Goal: Check status: Check status

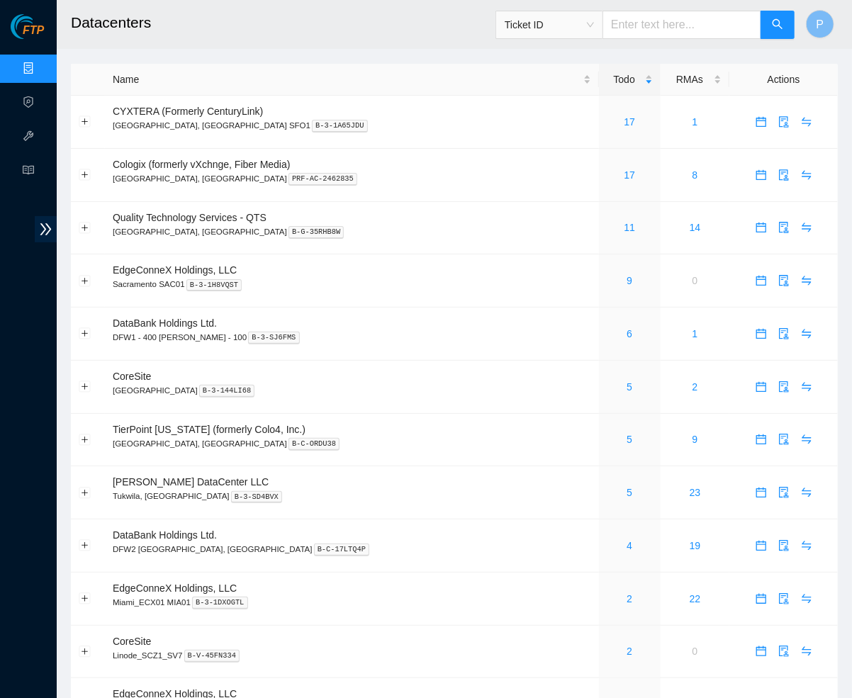
click at [676, 23] on input "text" at bounding box center [682, 25] width 159 height 28
type input "v"
type input "b"
type input "B-V-5RI2PPK"
drag, startPoint x: 697, startPoint y: 19, endPoint x: 600, endPoint y: 18, distance: 96.4
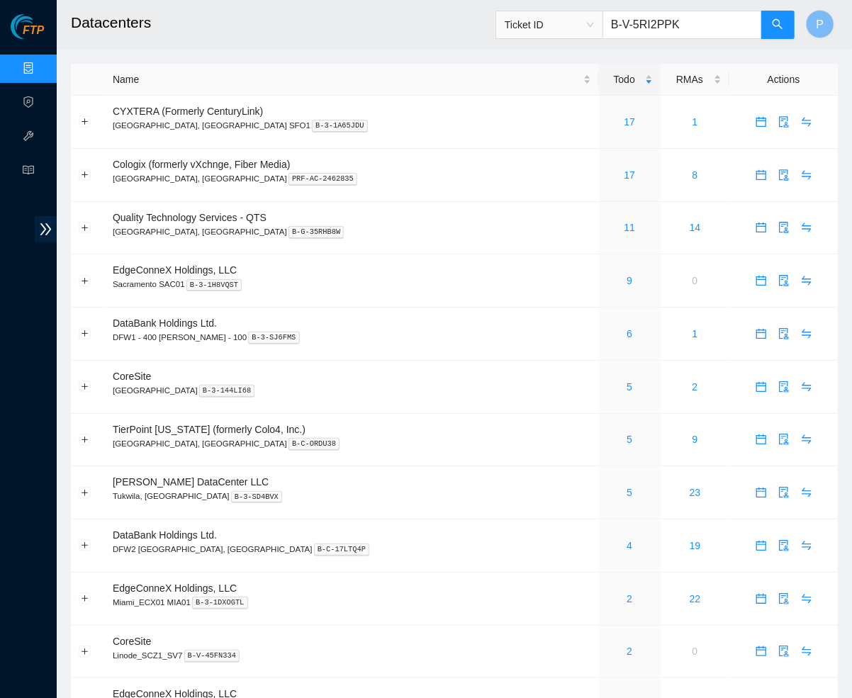
click at [599, 18] on span "Ticket ID B-V-5RI2PPK" at bounding box center [645, 25] width 300 height 28
click at [761, 30] on button "button" at bounding box center [778, 25] width 34 height 28
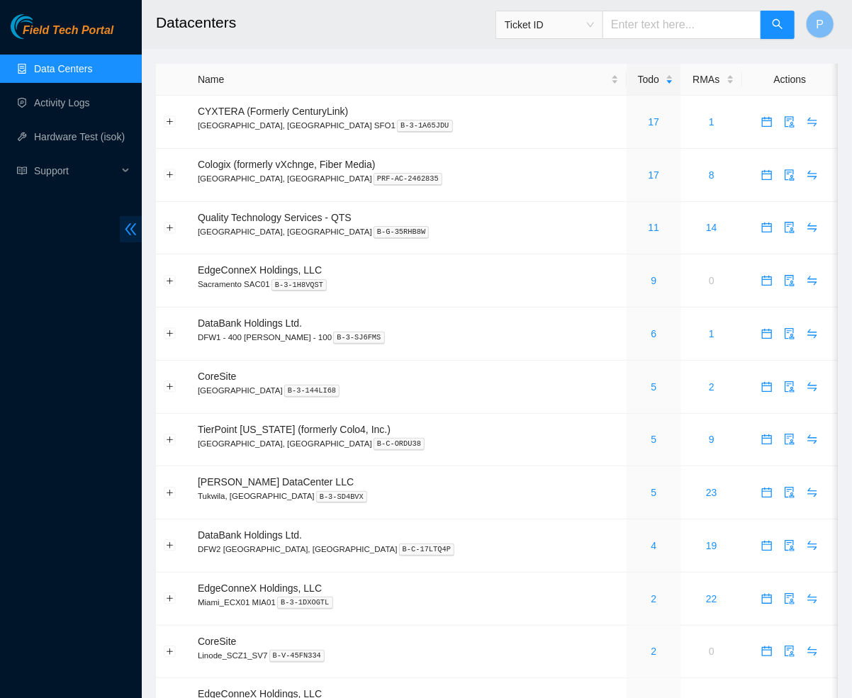
click at [123, 228] on icon "double-left" at bounding box center [130, 229] width 15 height 15
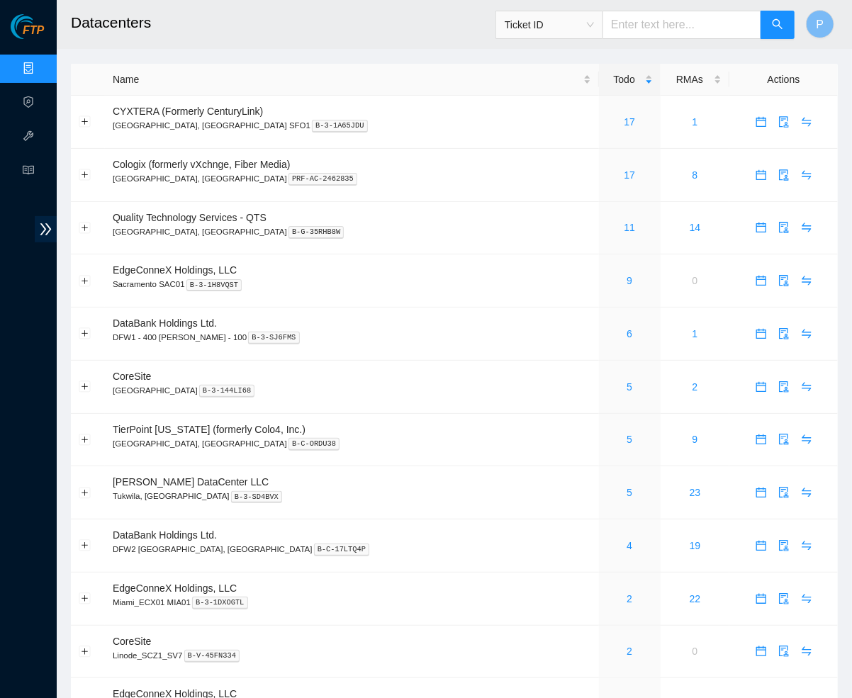
click at [637, 27] on input "text" at bounding box center [682, 25] width 159 height 28
paste input "B-V-5RI2PPK"
type input "B-V-5RI2PPK"
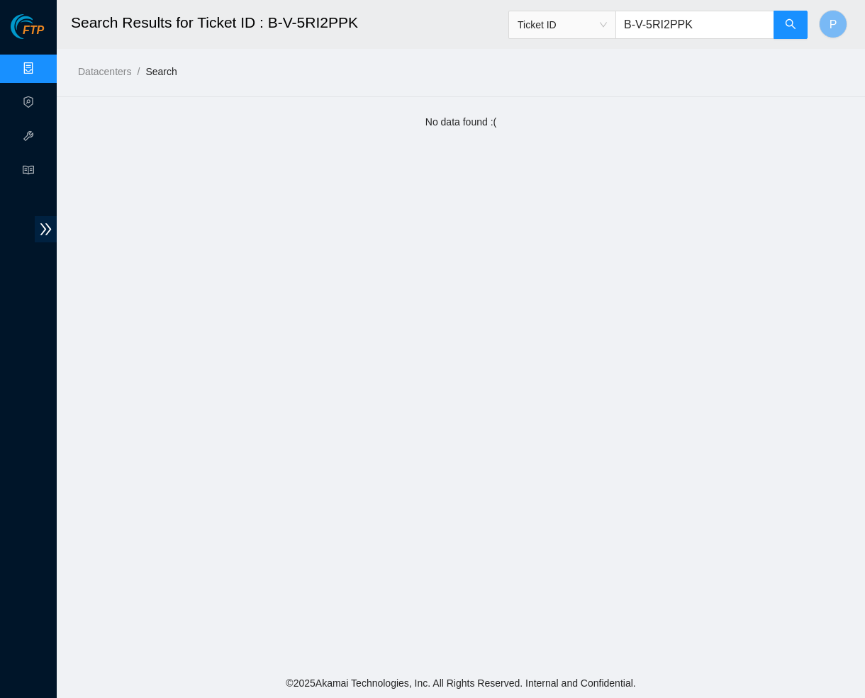
click at [41, 63] on link "Data Centers" at bounding box center [70, 68] width 58 height 11
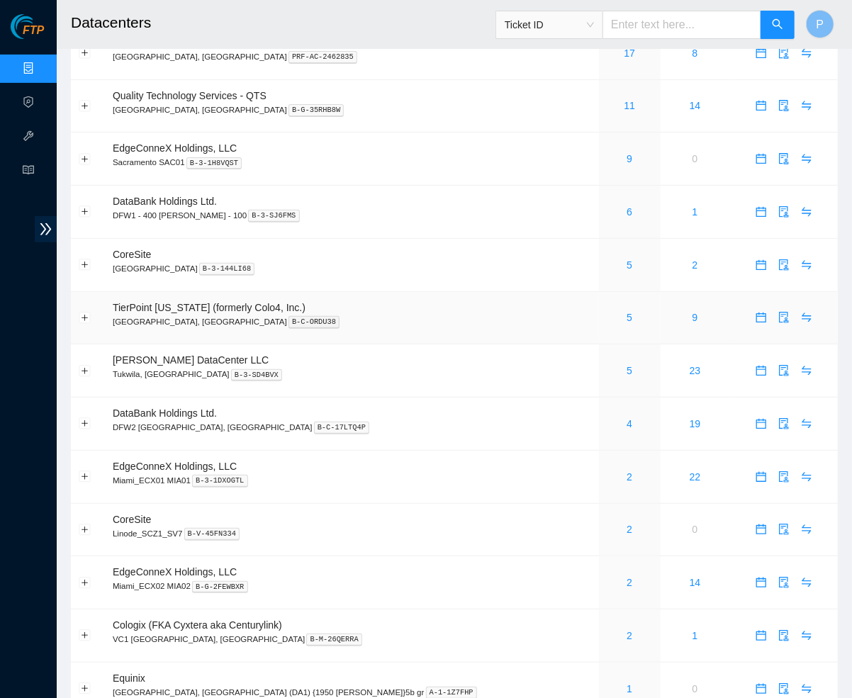
scroll to position [128, 0]
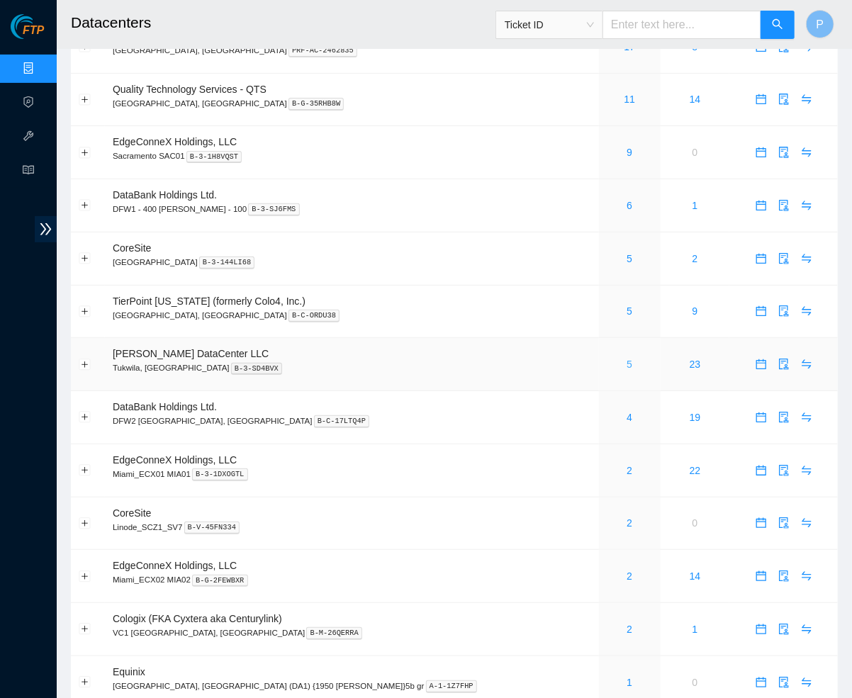
click at [627, 359] on link "5" at bounding box center [630, 364] width 6 height 11
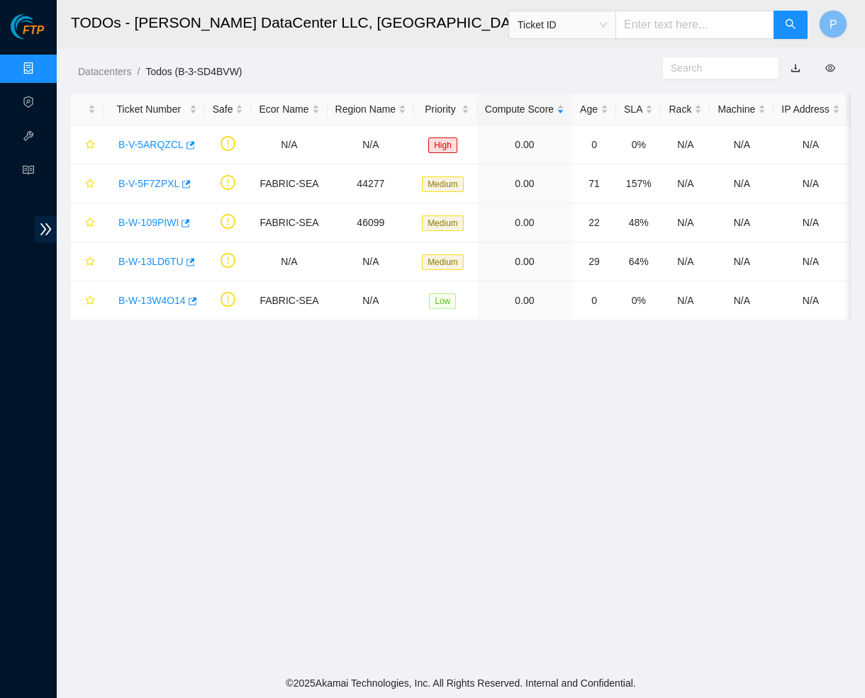
click at [795, 65] on link "button" at bounding box center [795, 67] width 10 height 11
click at [671, 30] on input "text" at bounding box center [694, 25] width 159 height 28
paste input "B-V-5RI2PPK"
type input "B-V-5RI2PPK"
